Goal: Transaction & Acquisition: Purchase product/service

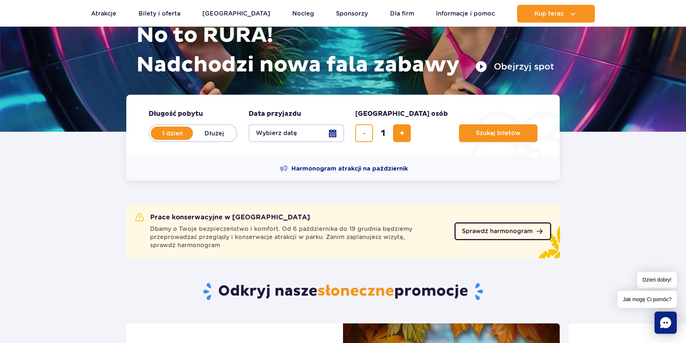
scroll to position [101, 0]
click at [499, 234] on span "Sprawdź harmonogram" at bounding box center [497, 232] width 71 height 6
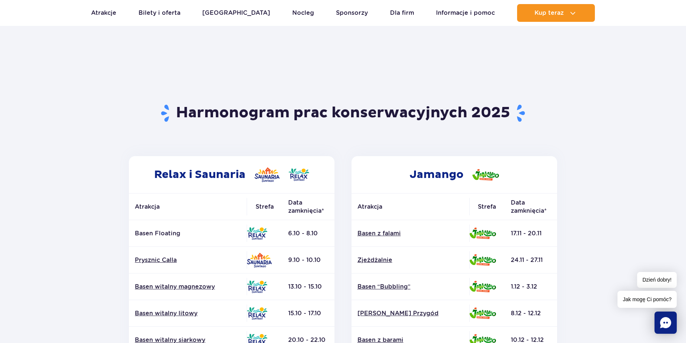
scroll to position [50, 0]
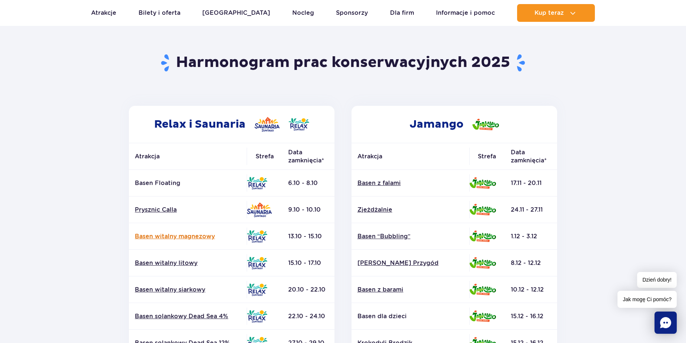
click at [184, 237] on link "Basen witalny magnezowy" at bounding box center [188, 237] width 106 height 8
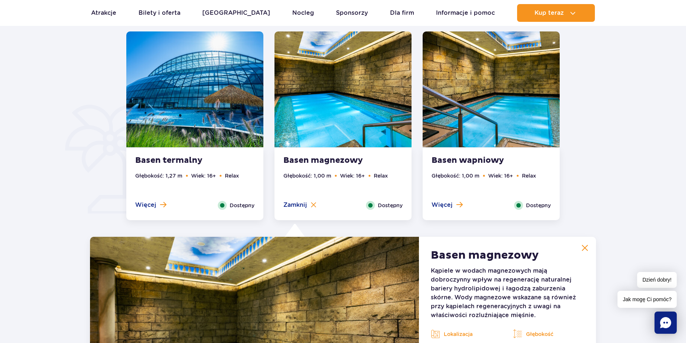
scroll to position [437, 0]
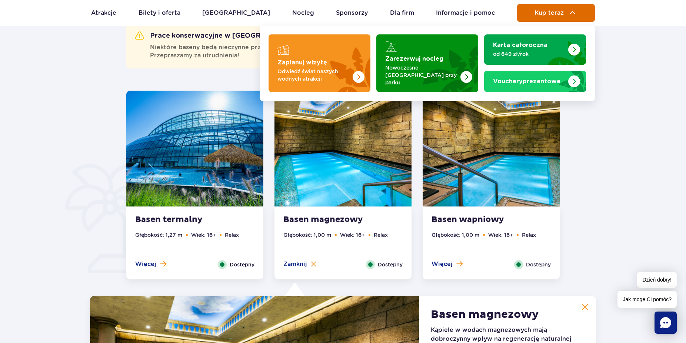
click at [549, 14] on span "Kup teraz" at bounding box center [549, 13] width 29 height 7
click at [548, 10] on span "Kup teraz" at bounding box center [549, 13] width 29 height 7
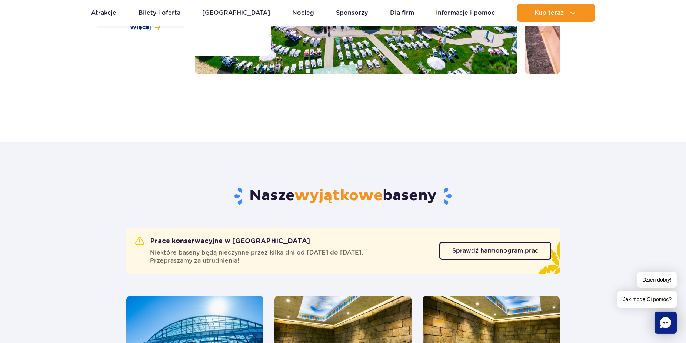
scroll to position [185, 0]
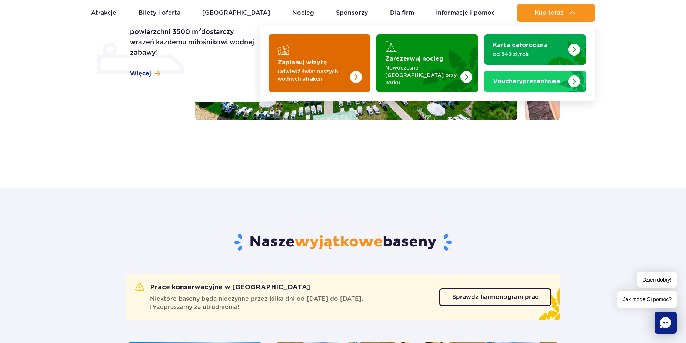
click at [323, 47] on img "Zaplanuj wizytę" at bounding box center [341, 63] width 59 height 58
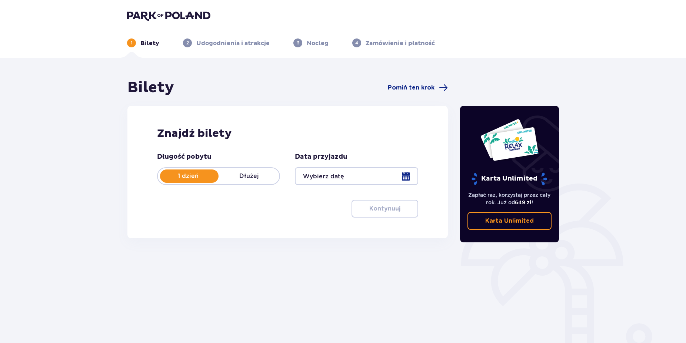
click at [406, 174] on div at bounding box center [356, 176] width 123 height 18
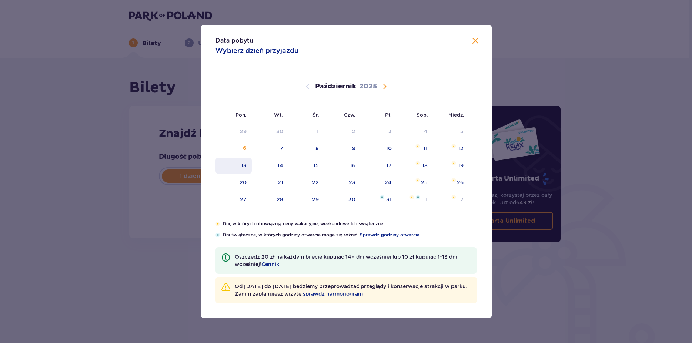
click at [242, 169] on div "13" at bounding box center [244, 165] width 6 height 7
type input "[DATE]"
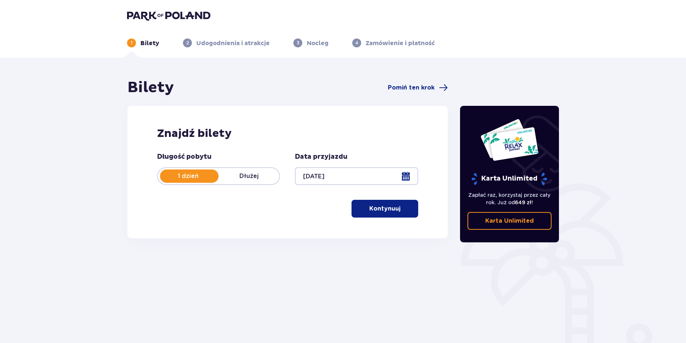
click at [390, 209] on p "Kontynuuj" at bounding box center [384, 209] width 31 height 8
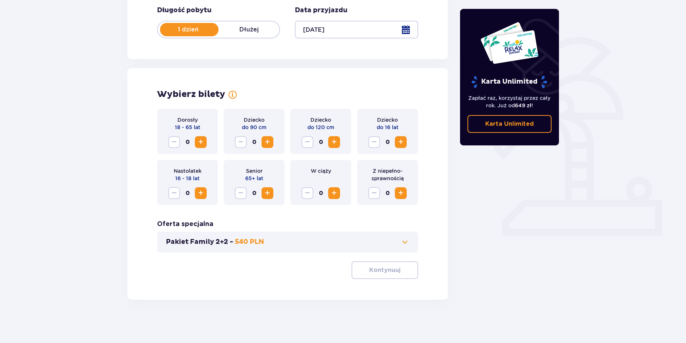
scroll to position [148, 0]
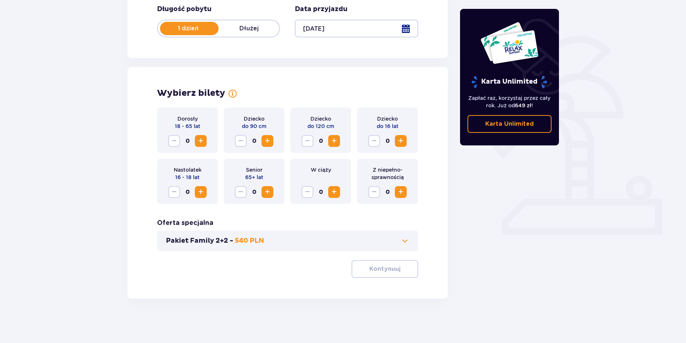
click at [399, 141] on span "Zwiększ" at bounding box center [400, 141] width 9 height 9
click at [197, 139] on span "Zwiększ" at bounding box center [200, 141] width 9 height 9
click at [375, 269] on p "Kontynuuj" at bounding box center [384, 269] width 31 height 8
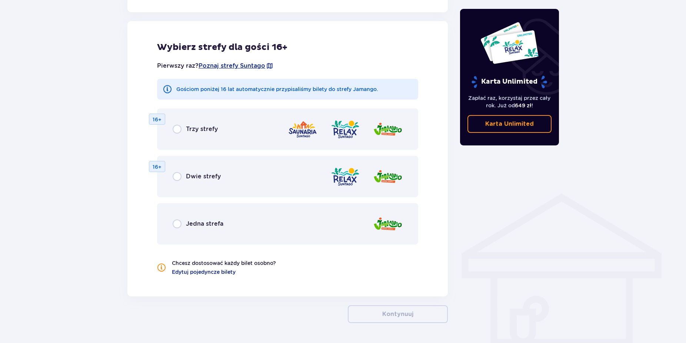
scroll to position [411, 0]
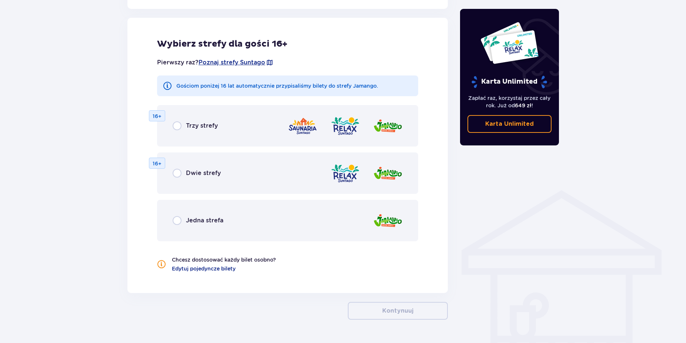
click at [174, 222] on input "radio" at bounding box center [177, 220] width 9 height 9
radio input "true"
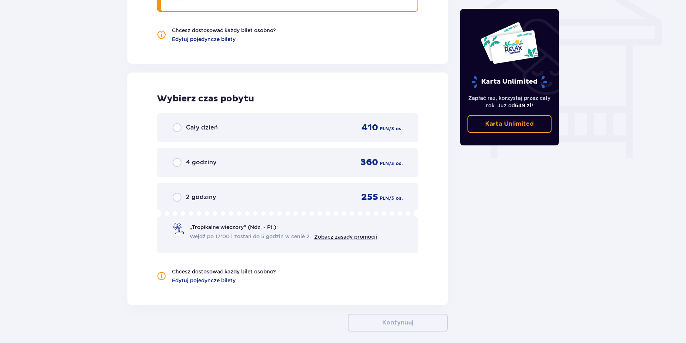
scroll to position [674, 0]
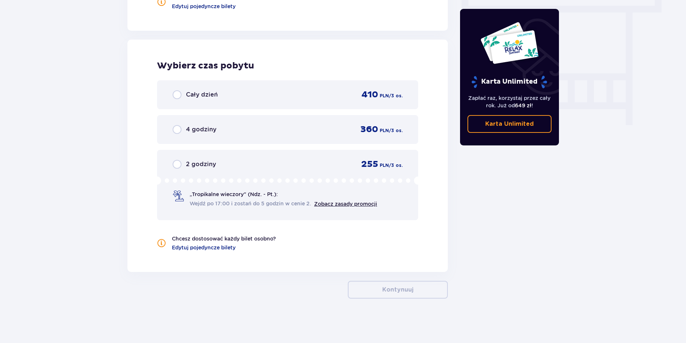
click at [178, 131] on input "radio" at bounding box center [177, 129] width 9 height 9
radio input "true"
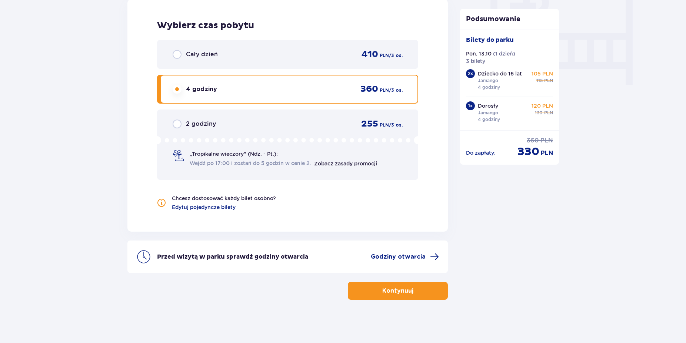
scroll to position [715, 0]
